Goal: Find specific page/section: Find specific page/section

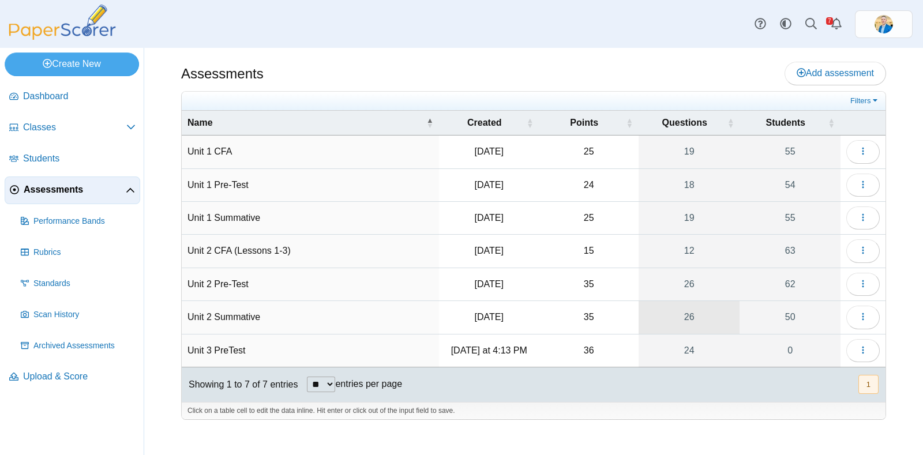
click at [692, 316] on link "26" at bounding box center [690, 317] width 102 height 32
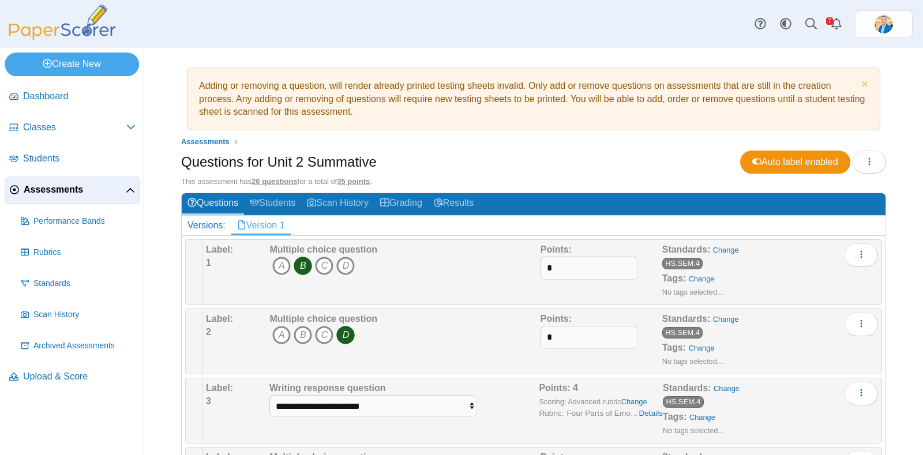
scroll to position [216, 0]
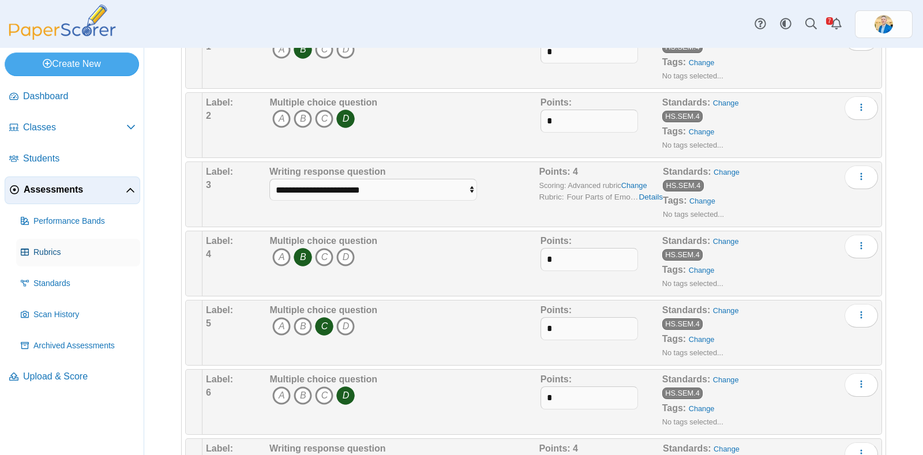
click at [51, 251] on span "Rubrics" at bounding box center [84, 253] width 102 height 12
